Goal: Navigation & Orientation: Find specific page/section

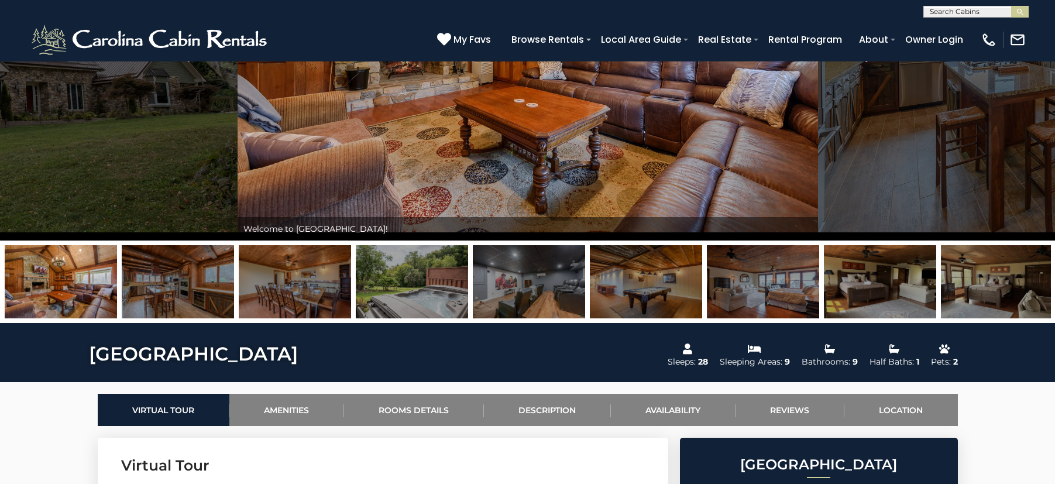
scroll to position [65, 0]
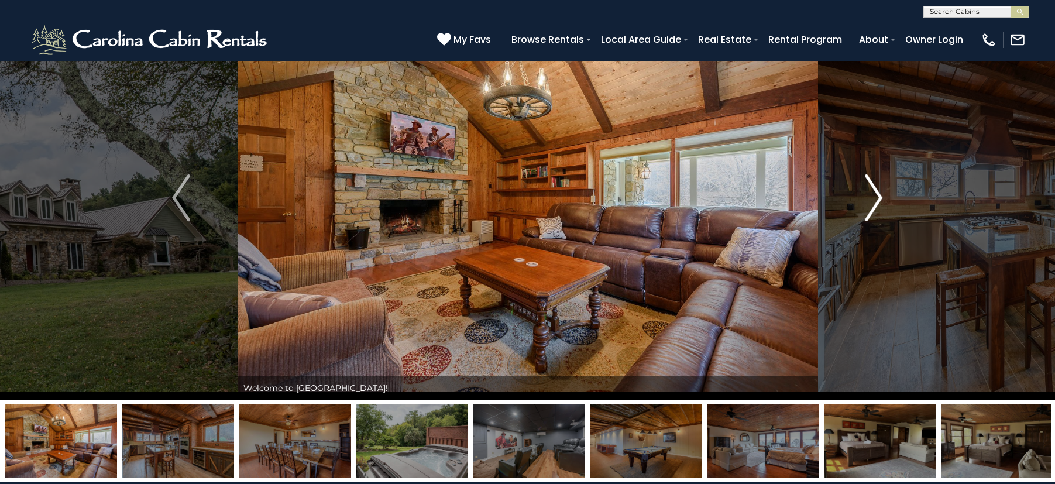
click at [876, 202] on img "Next" at bounding box center [873, 197] width 18 height 47
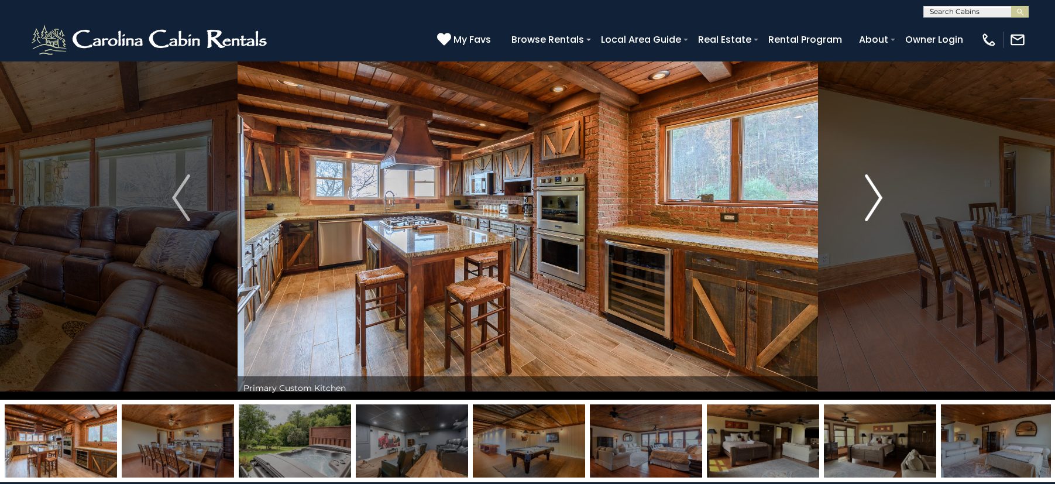
click at [876, 202] on img "Next" at bounding box center [873, 197] width 18 height 47
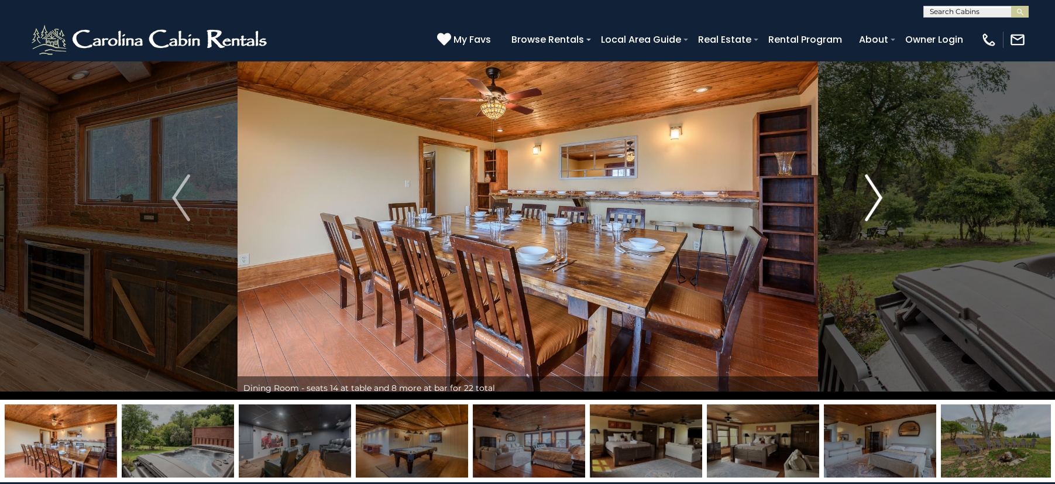
click at [876, 202] on img "Next" at bounding box center [873, 197] width 18 height 47
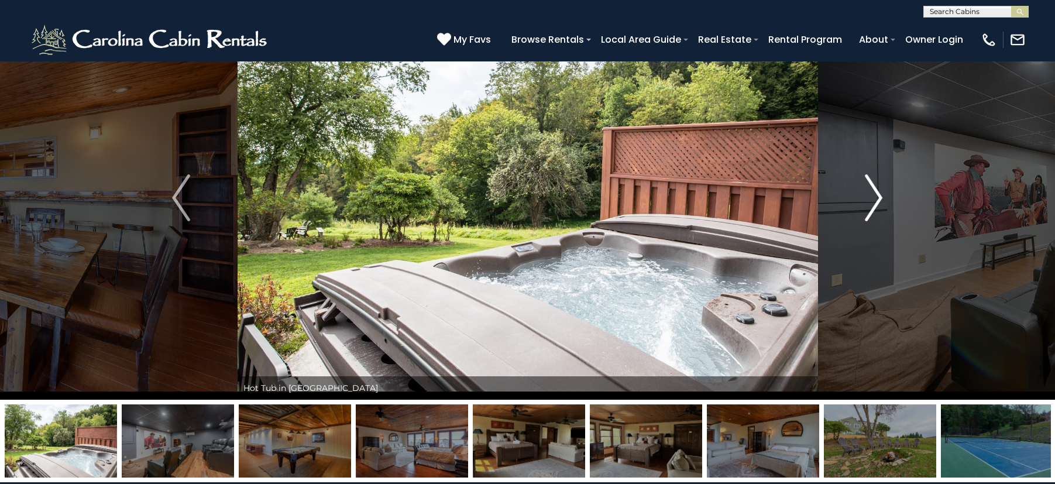
click at [876, 201] on img "Next" at bounding box center [873, 197] width 18 height 47
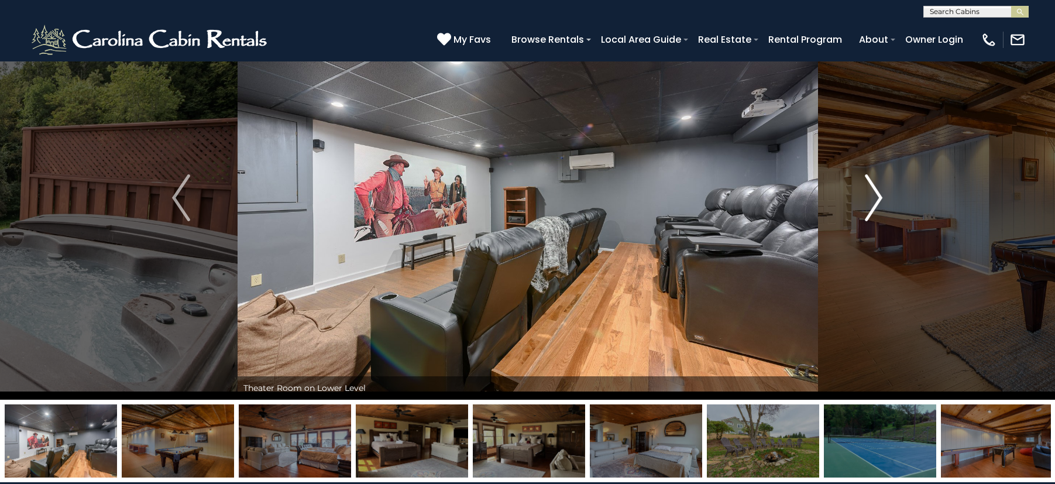
click at [876, 201] on img "Next" at bounding box center [873, 197] width 18 height 47
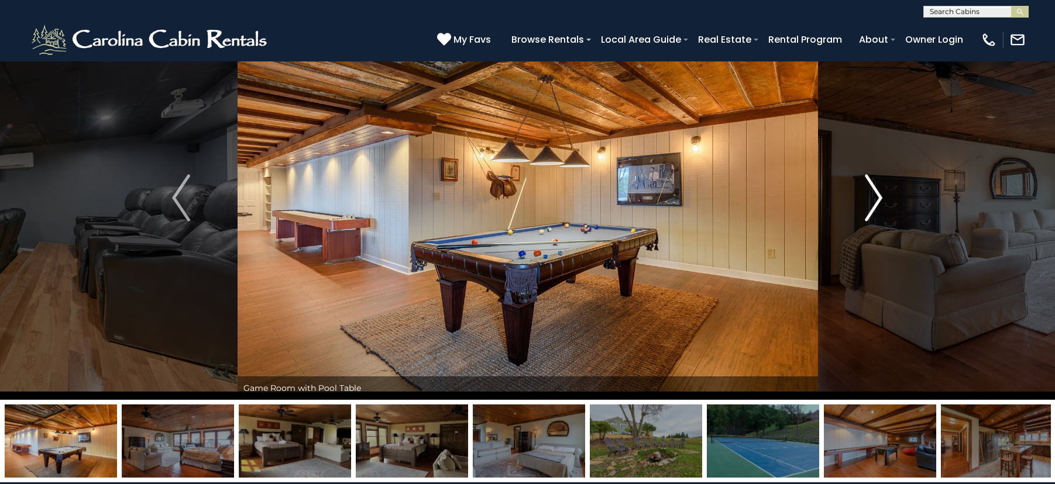
click at [876, 201] on img "Next" at bounding box center [873, 197] width 18 height 47
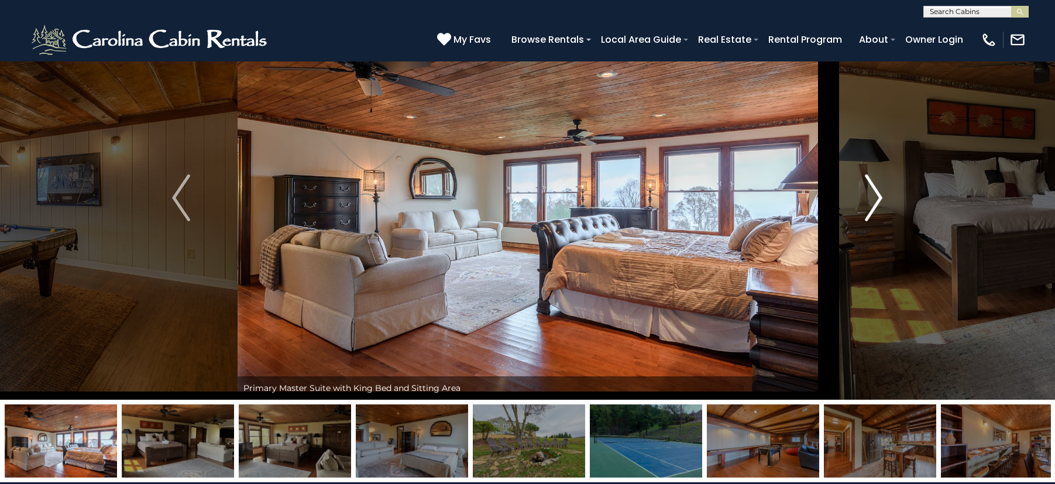
click at [876, 201] on img "Next" at bounding box center [873, 197] width 18 height 47
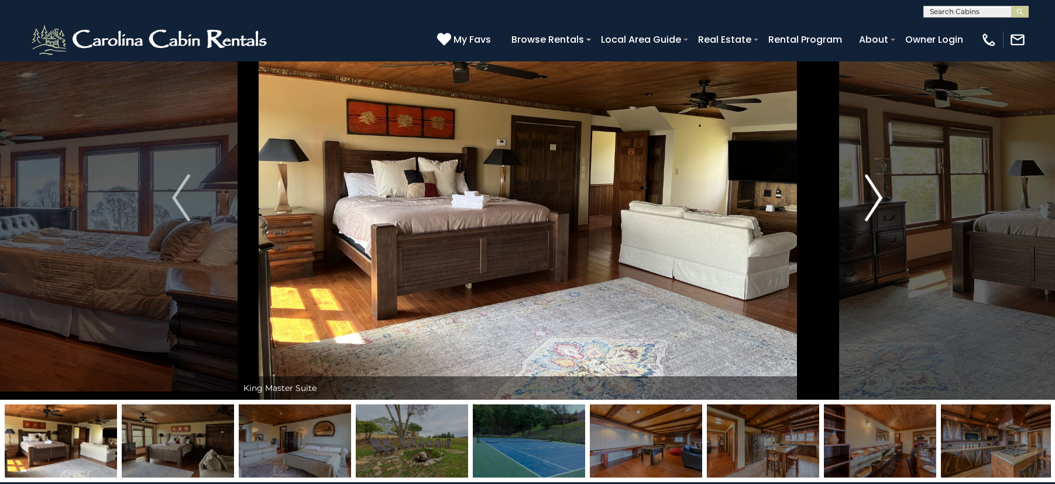
click at [876, 201] on img "Next" at bounding box center [873, 197] width 18 height 47
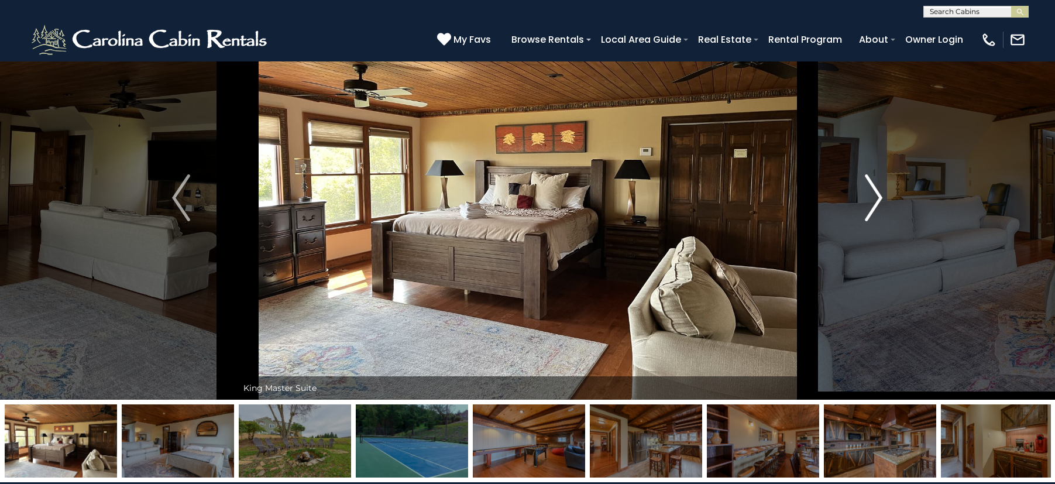
click at [876, 201] on img "Next" at bounding box center [873, 197] width 18 height 47
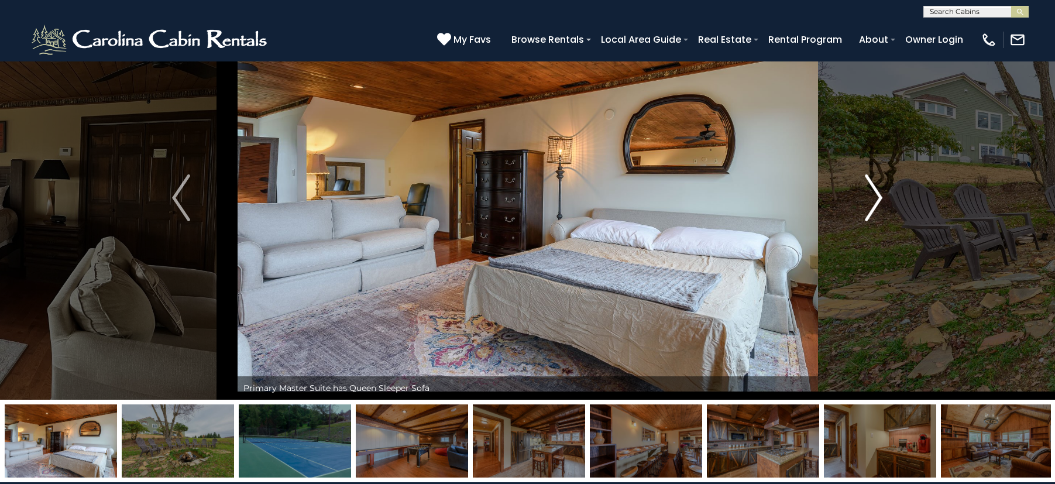
click at [876, 201] on img "Next" at bounding box center [873, 197] width 18 height 47
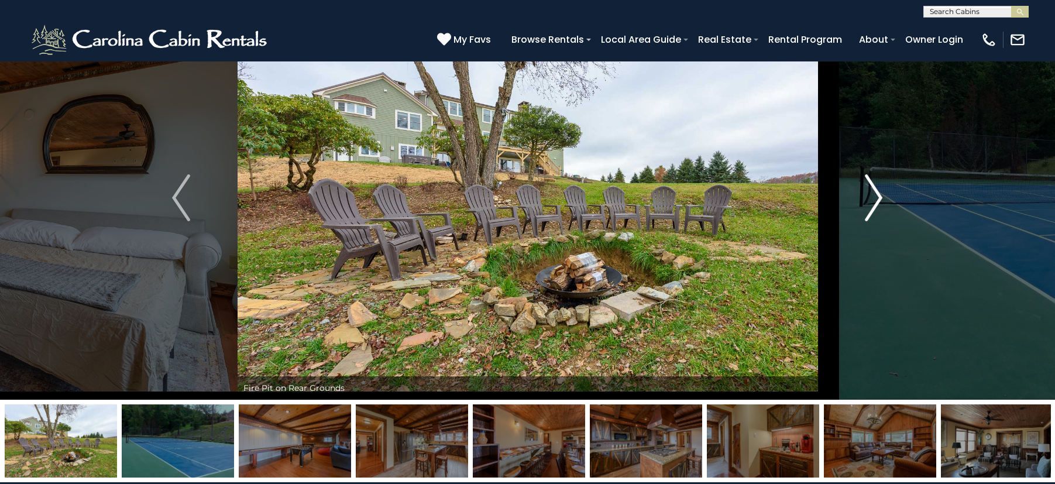
click at [871, 205] on img "Next" at bounding box center [873, 197] width 18 height 47
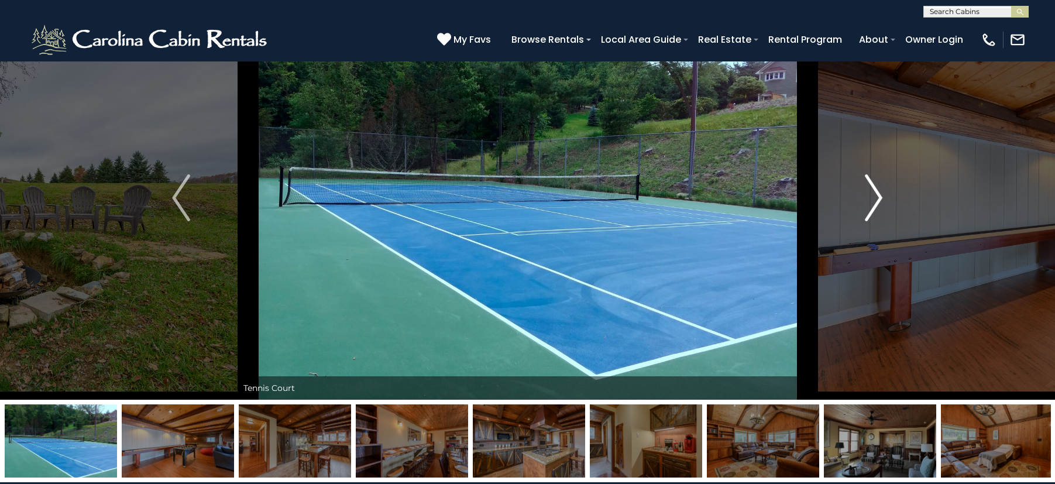
click at [871, 205] on img "Next" at bounding box center [873, 197] width 18 height 47
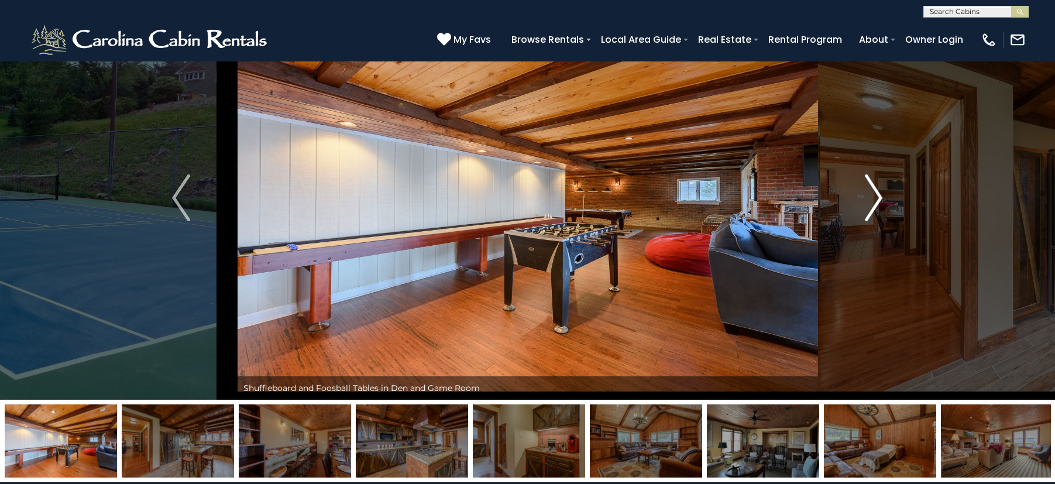
click at [871, 205] on img "Next" at bounding box center [873, 197] width 18 height 47
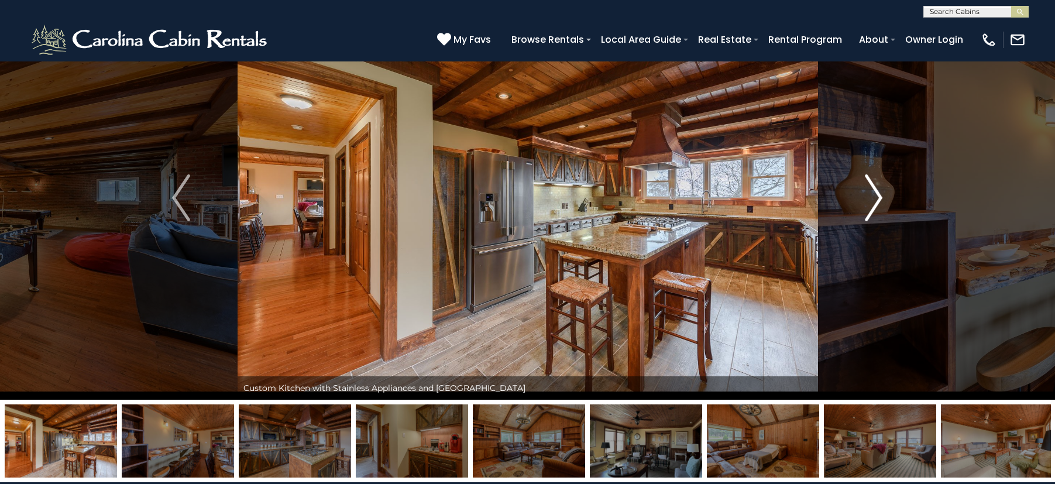
click at [871, 205] on img "Next" at bounding box center [873, 197] width 18 height 47
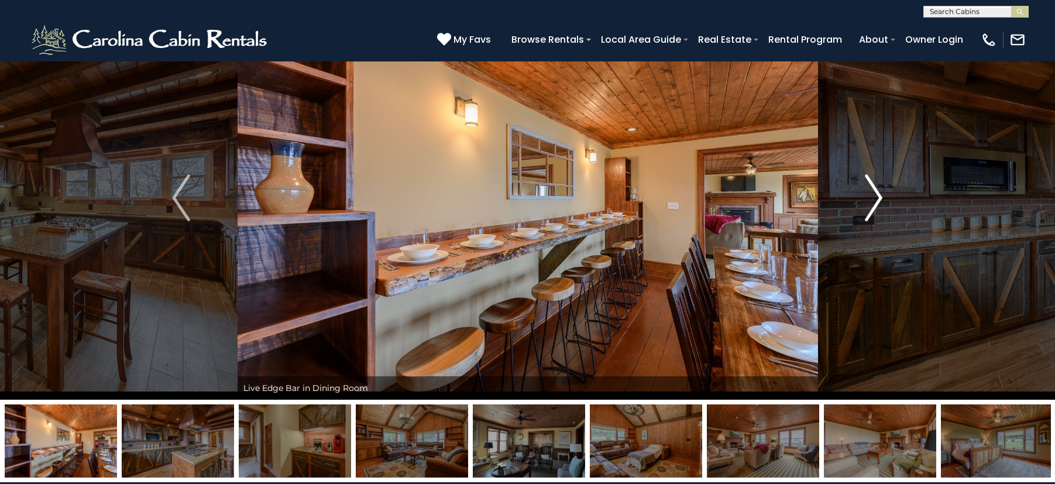
click at [871, 205] on img "Next" at bounding box center [873, 197] width 18 height 47
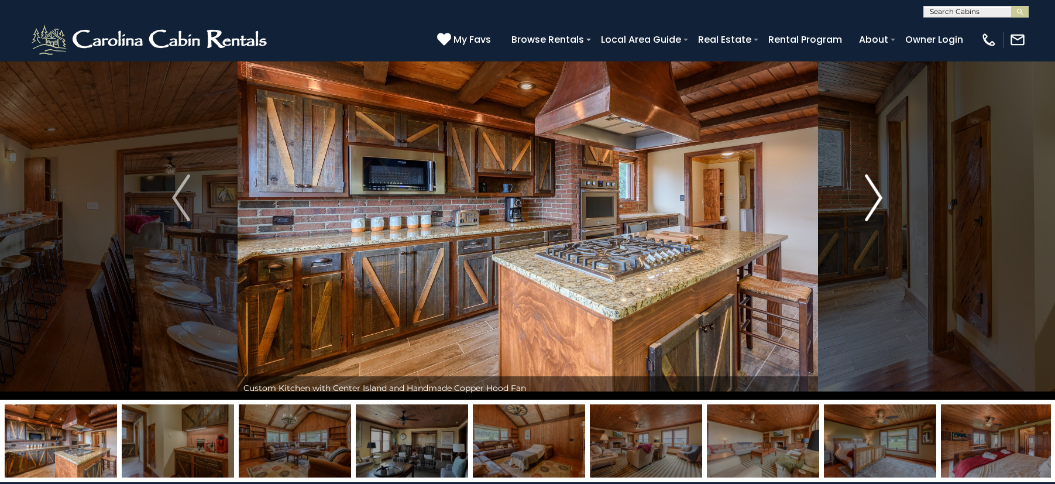
click at [871, 205] on img "Next" at bounding box center [873, 197] width 18 height 47
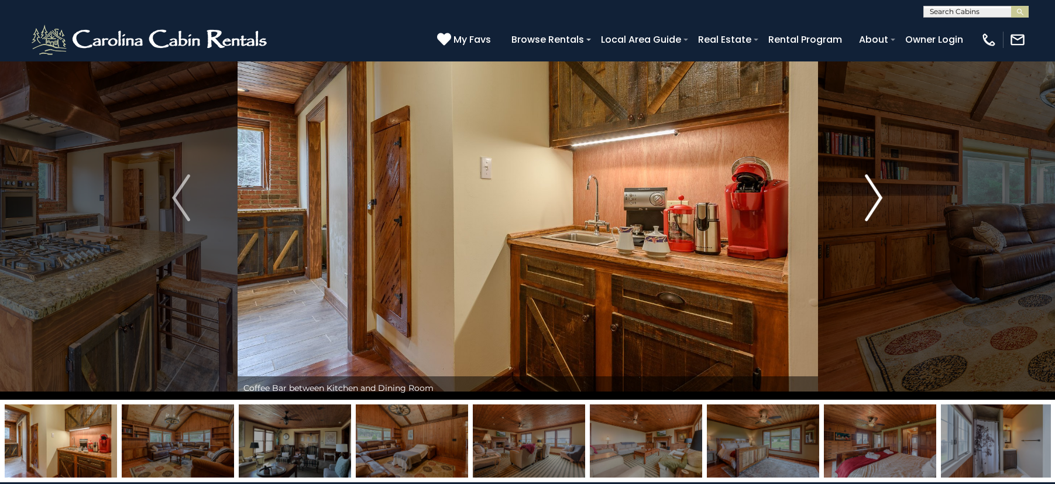
click at [871, 205] on img "Next" at bounding box center [873, 197] width 18 height 47
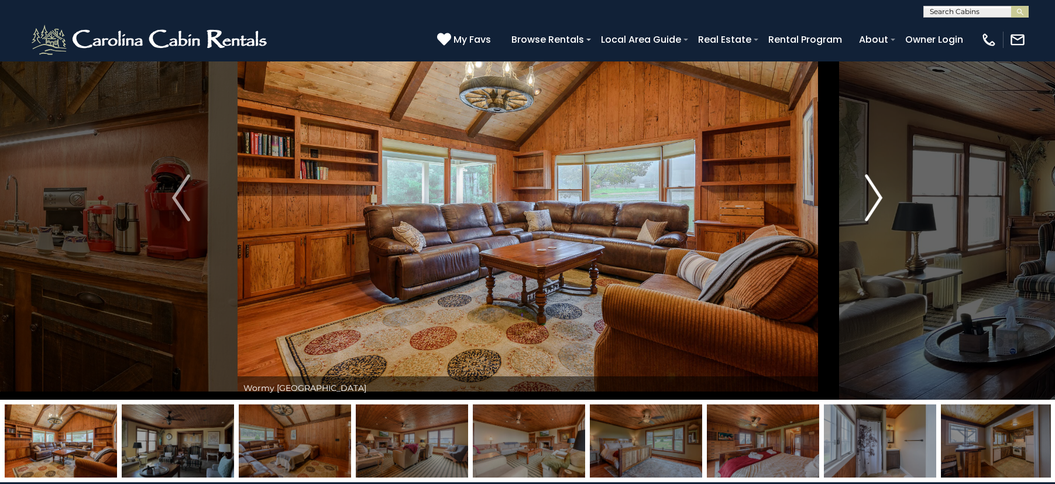
click at [871, 205] on img "Next" at bounding box center [873, 197] width 18 height 47
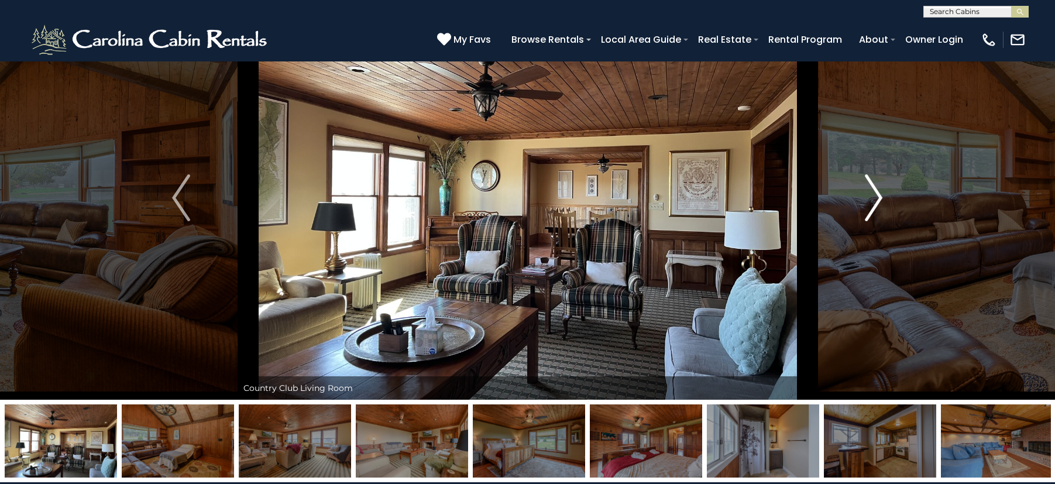
click at [871, 205] on img "Next" at bounding box center [873, 197] width 18 height 47
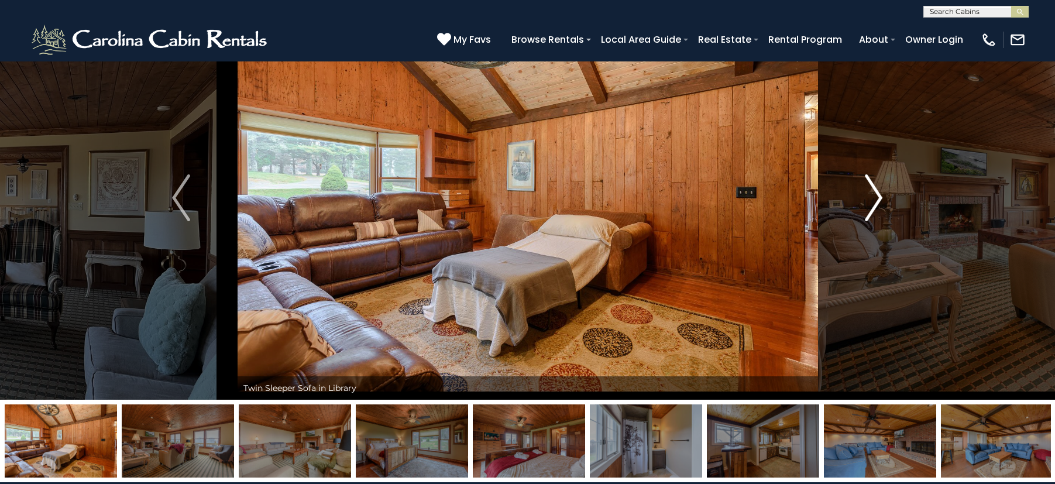
click at [871, 205] on img "Next" at bounding box center [873, 197] width 18 height 47
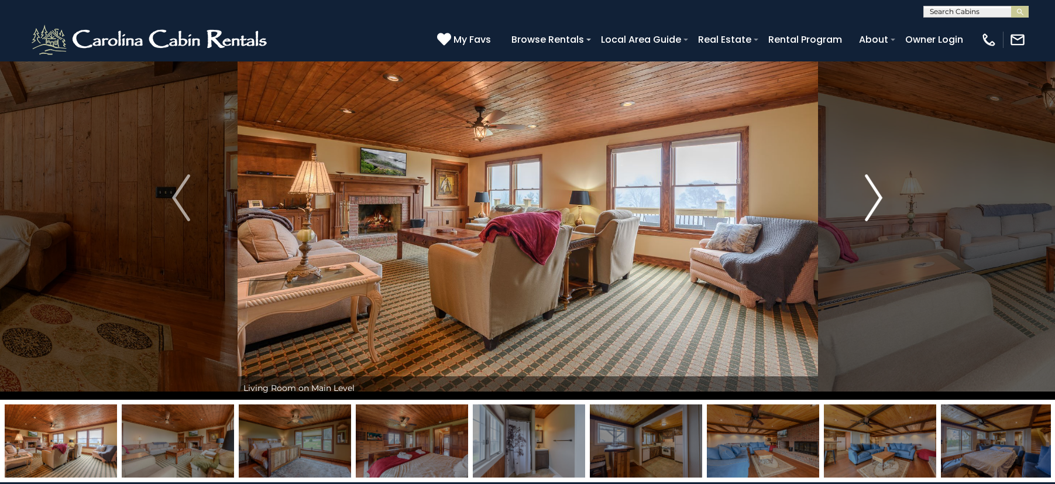
click at [871, 205] on img "Next" at bounding box center [873, 197] width 18 height 47
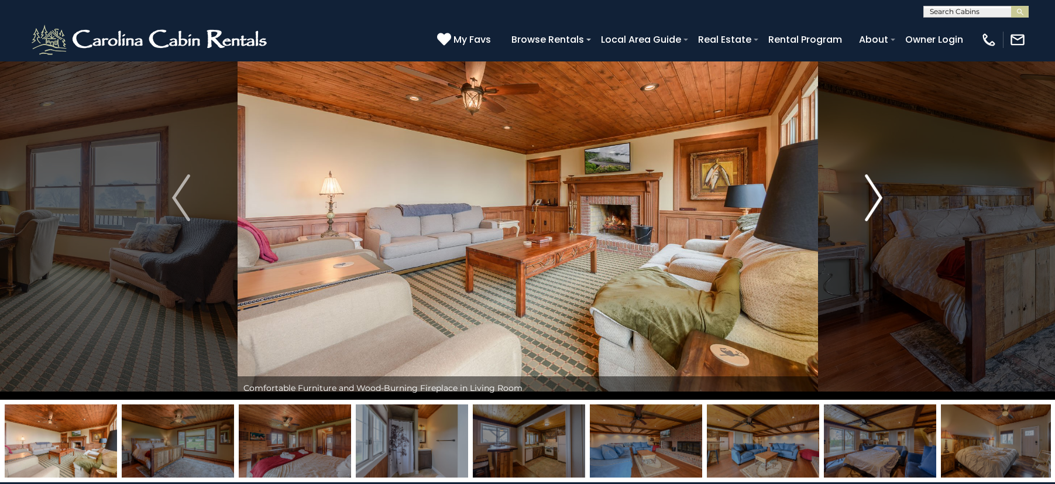
click at [871, 205] on img "Next" at bounding box center [873, 197] width 18 height 47
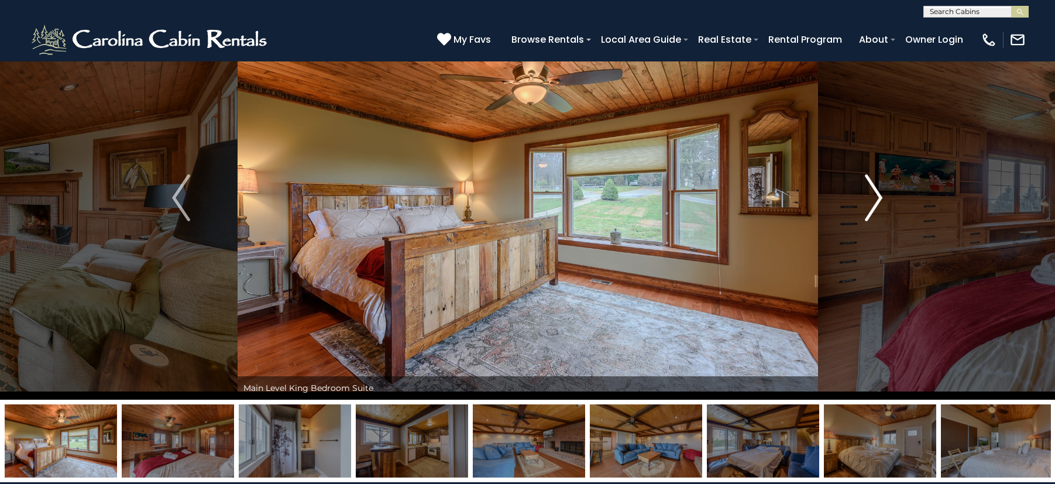
click at [871, 205] on img "Next" at bounding box center [873, 197] width 18 height 47
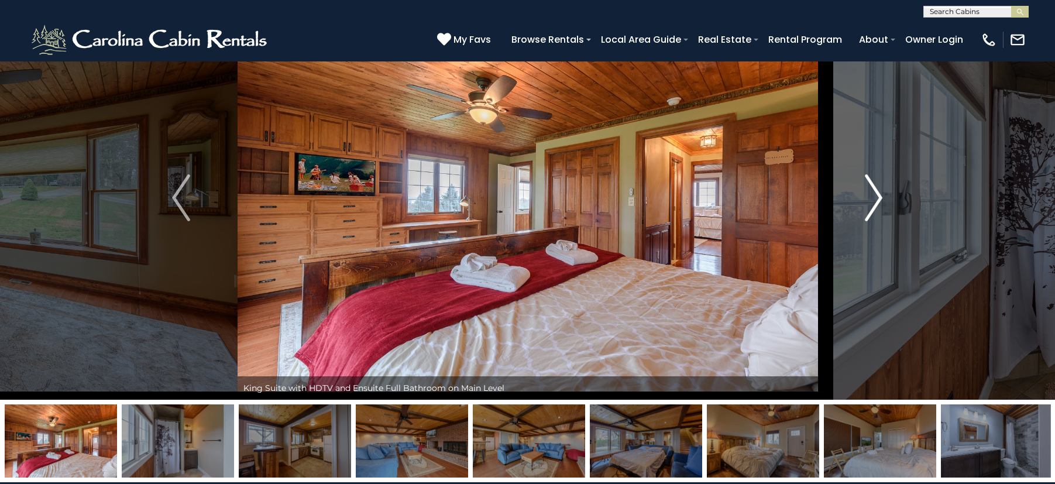
click at [871, 205] on img "Next" at bounding box center [873, 197] width 18 height 47
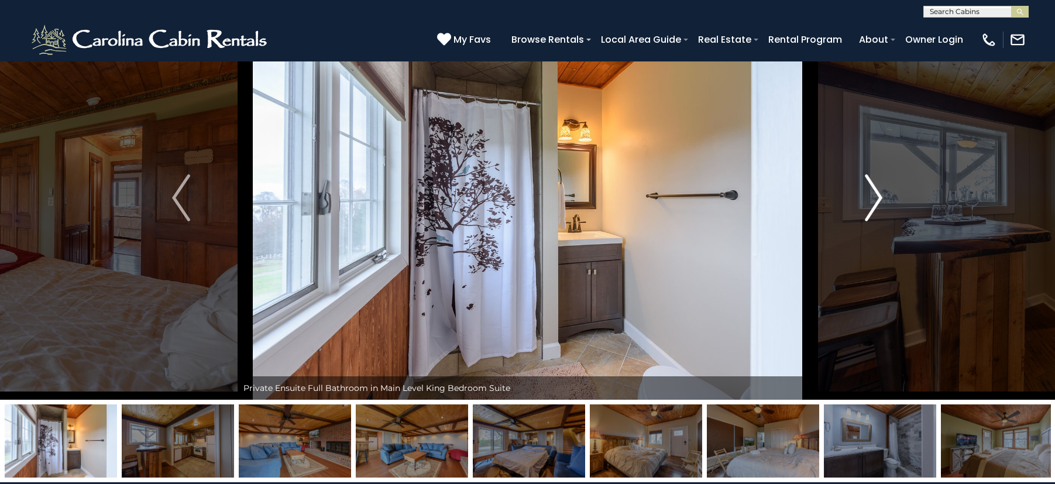
click at [871, 205] on img "Next" at bounding box center [873, 197] width 18 height 47
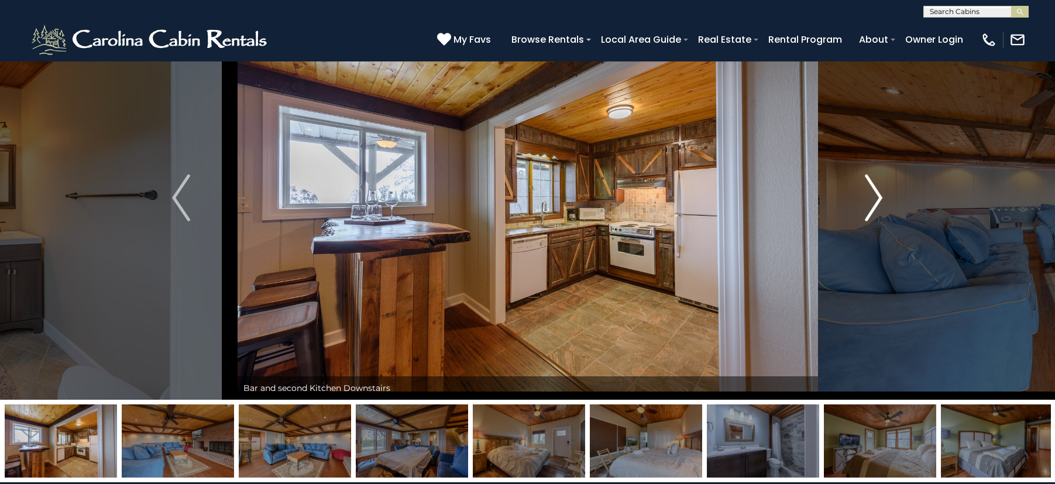
click at [871, 205] on img "Next" at bounding box center [873, 197] width 18 height 47
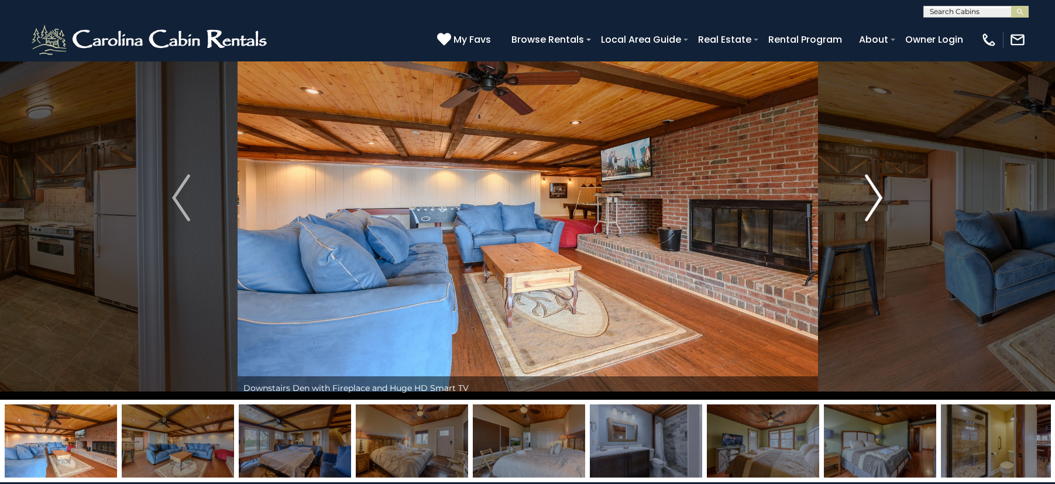
click at [871, 205] on img "Next" at bounding box center [873, 197] width 18 height 47
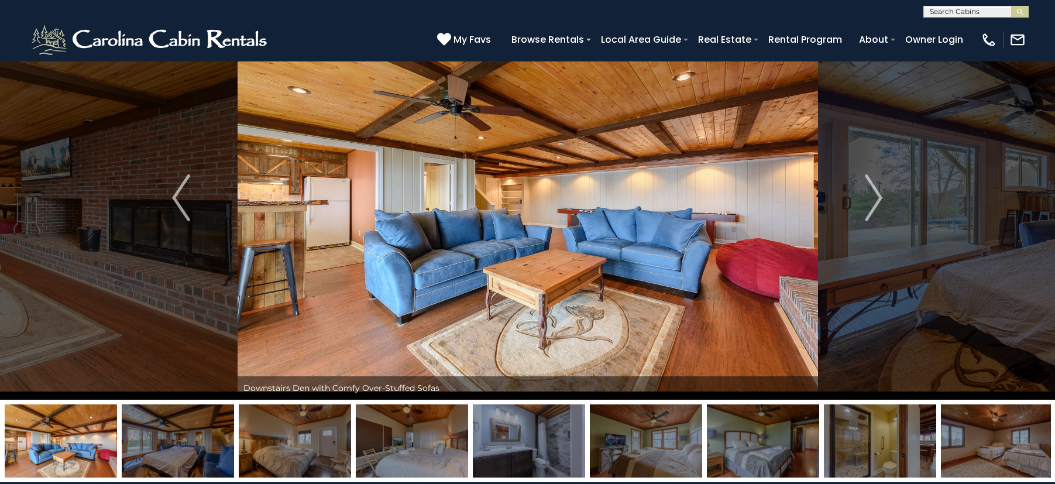
click at [361, 36] on div "[PHONE_NUMBER] My Favs Browse Rentals Local Area Guide Activities & Attractions…" at bounding box center [527, 40] width 1055 height 44
click at [173, 149] on button "Previous" at bounding box center [181, 198] width 112 height 404
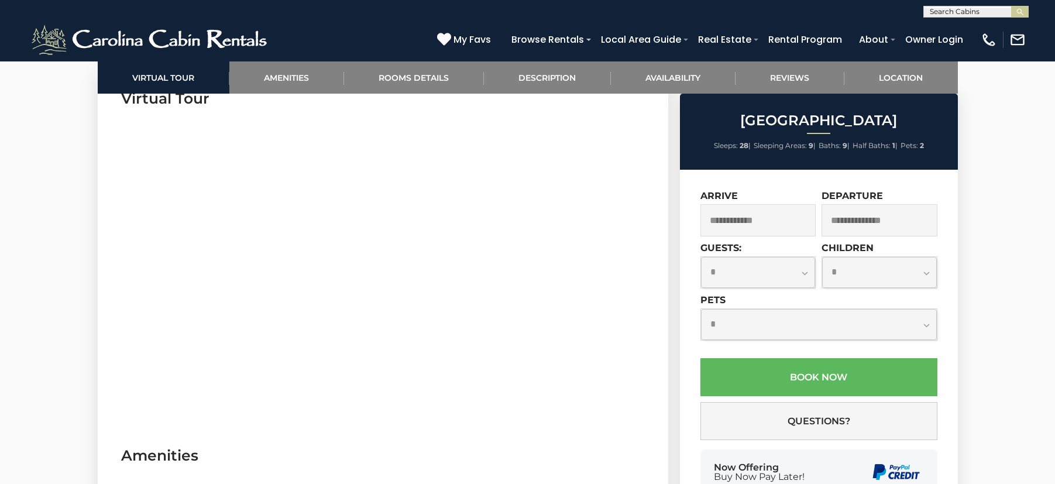
scroll to position [588, 0]
click at [289, 76] on link "Amenities" at bounding box center [286, 77] width 115 height 32
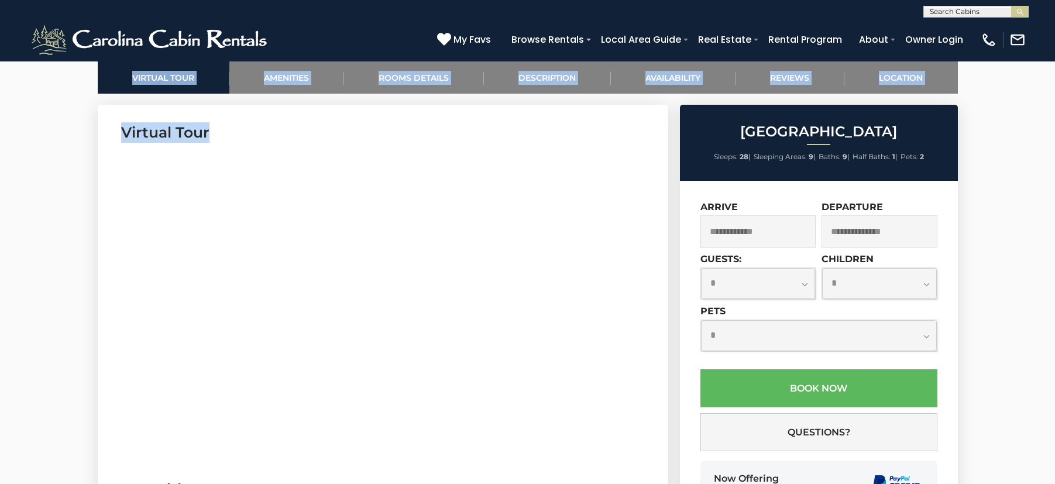
drag, startPoint x: 45, startPoint y: 297, endPoint x: 132, endPoint y: 305, distance: 87.0
